Goal: Communication & Community: Share content

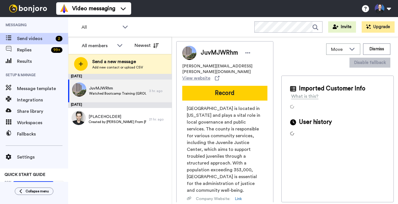
click at [112, 155] on div "August 18 JuvMJWRhm Watched Bootcamp Training (GROUP B) 3 hr. ago August 17 [PL…" at bounding box center [120, 139] width 104 height 130
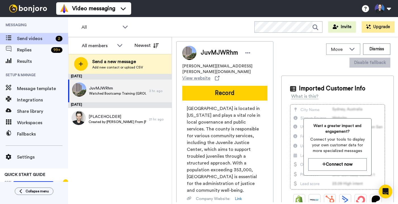
click at [149, 142] on div "August 18 JuvMJWRhm Watched Bootcamp Training (GROUP B) 3 hr. ago August 17 [PL…" at bounding box center [120, 139] width 104 height 130
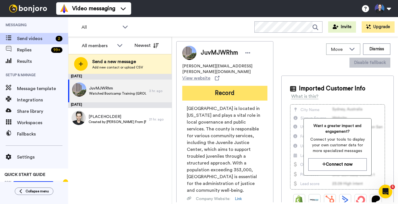
click at [202, 87] on button "Record" at bounding box center [224, 93] width 85 height 15
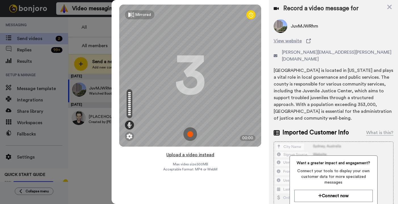
click at [194, 153] on button "Upload a video instead" at bounding box center [190, 154] width 51 height 7
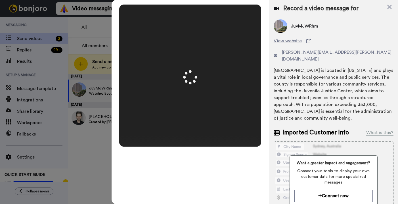
click at [200, 98] on video at bounding box center [190, 75] width 142 height 71
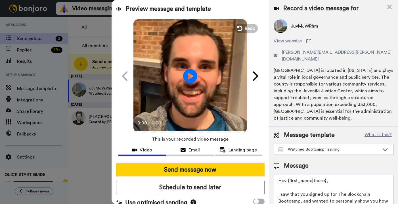
click at [228, 81] on video at bounding box center [190, 75] width 114 height 114
click at [171, 88] on video at bounding box center [190, 75] width 114 height 114
click at [186, 163] on div at bounding box center [190, 161] width 144 height 5
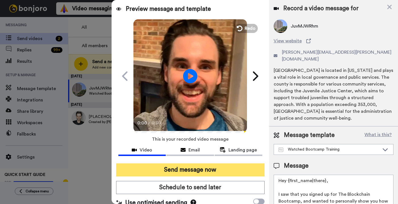
click at [188, 171] on button "Send message now" at bounding box center [190, 169] width 148 height 13
